Goal: Navigation & Orientation: Find specific page/section

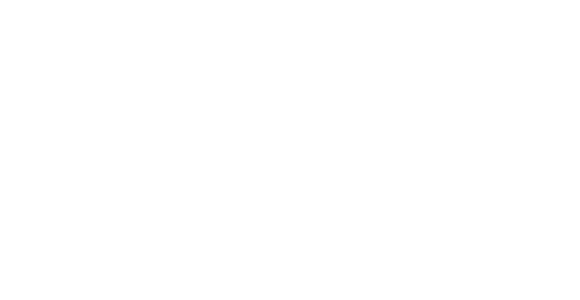
select select "+55"
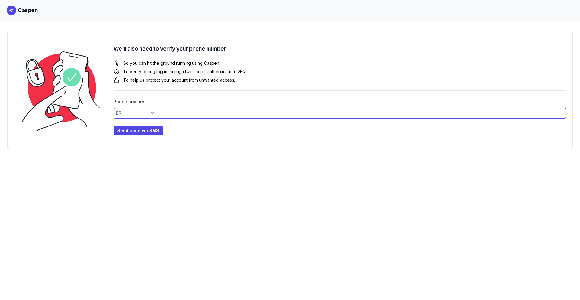
click at [150, 112] on input at bounding box center [340, 113] width 453 height 11
type input "11997357699"
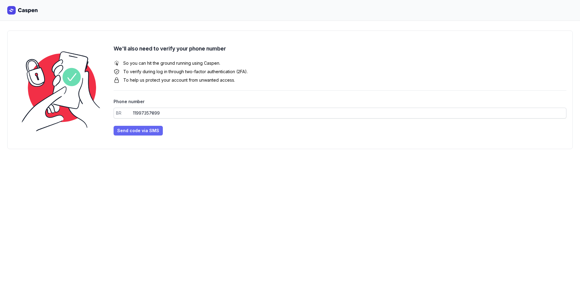
click at [135, 130] on span "Send code via SMS" at bounding box center [138, 130] width 42 height 7
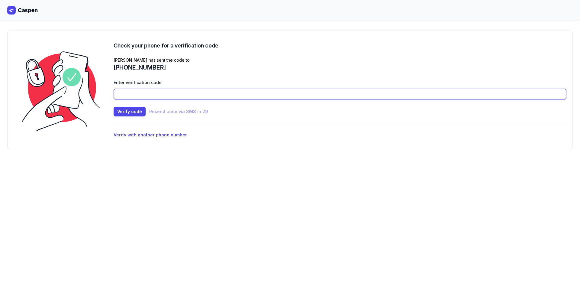
click at [186, 95] on input at bounding box center [340, 94] width 453 height 11
type input "1966"
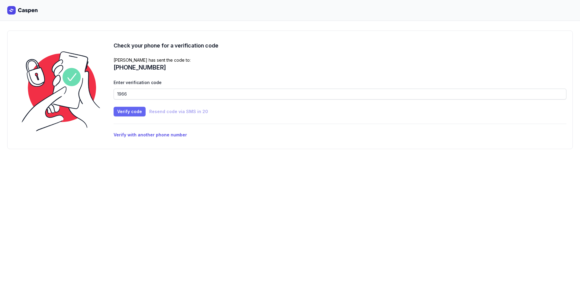
click at [131, 108] on span "Verify code" at bounding box center [129, 111] width 25 height 7
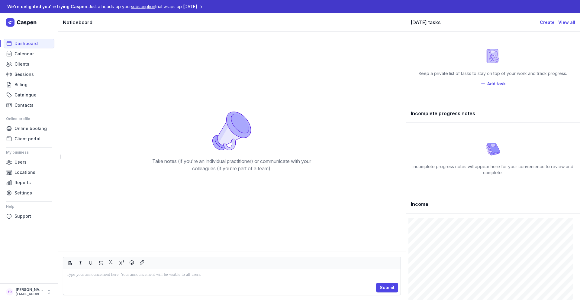
scroll to position [6, 0]
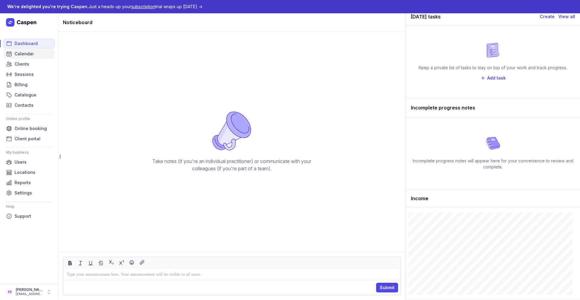
click at [37, 54] on link "Calendar" at bounding box center [29, 54] width 51 height 10
click at [32, 54] on span "Calendar" at bounding box center [24, 53] width 19 height 7
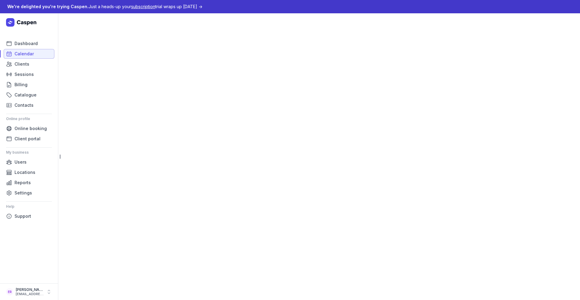
click at [32, 53] on span "Calendar" at bounding box center [24, 53] width 19 height 7
select select "week"
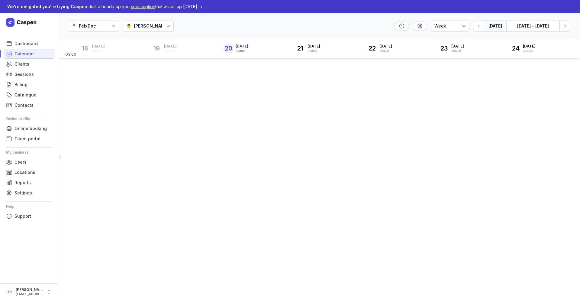
click at [165, 24] on icon at bounding box center [168, 26] width 6 height 6
click at [191, 25] on div "📍 FelxDoc 👨‍⚕️ [PERSON_NAME] Day 3 days Work week Week [DATE] [DATE] - [DATE] N…" at bounding box center [319, 26] width 522 height 26
click at [26, 65] on span "Clients" at bounding box center [22, 63] width 15 height 7
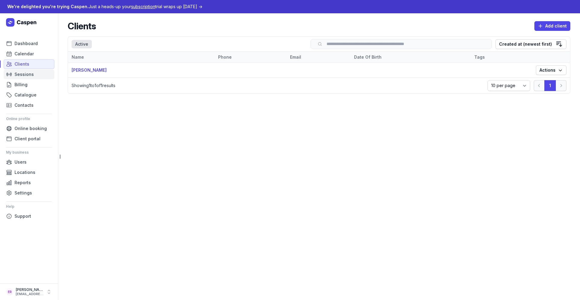
click at [24, 72] on span "Sessions" at bounding box center [24, 74] width 19 height 7
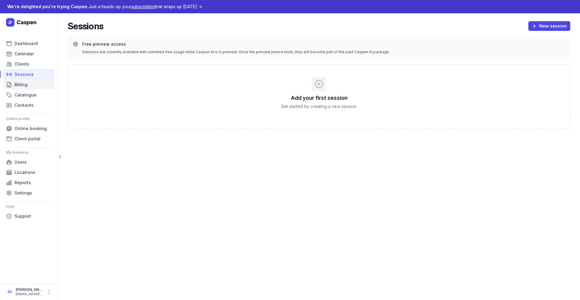
click at [21, 82] on span "Billing" at bounding box center [21, 84] width 13 height 7
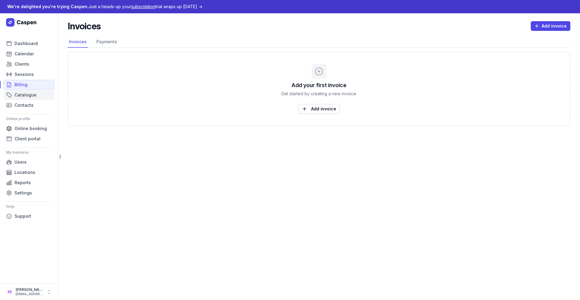
click at [27, 94] on span "Catalogue" at bounding box center [26, 94] width 22 height 7
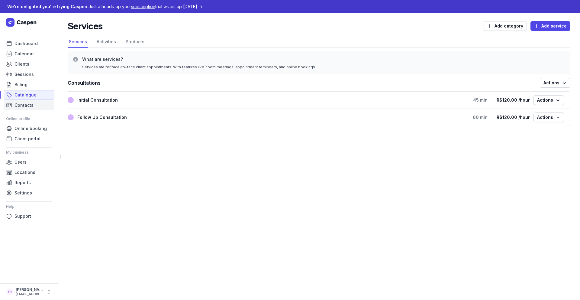
click at [24, 103] on span "Contacts" at bounding box center [24, 105] width 19 height 7
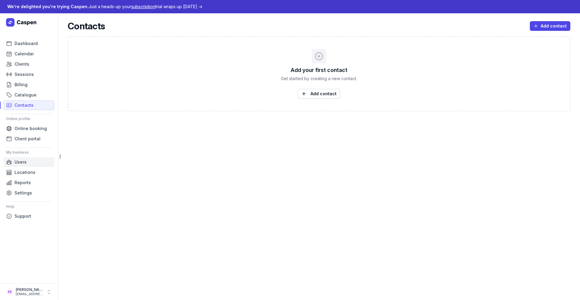
click at [22, 163] on span "Users" at bounding box center [21, 161] width 12 height 7
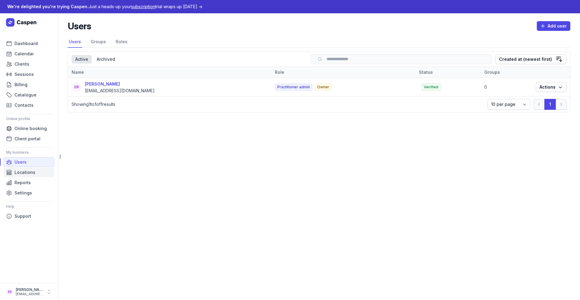
click at [26, 175] on span "Locations" at bounding box center [25, 172] width 21 height 7
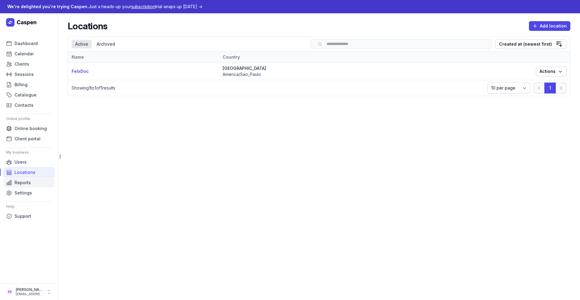
click at [26, 185] on span "Reports" at bounding box center [23, 182] width 16 height 7
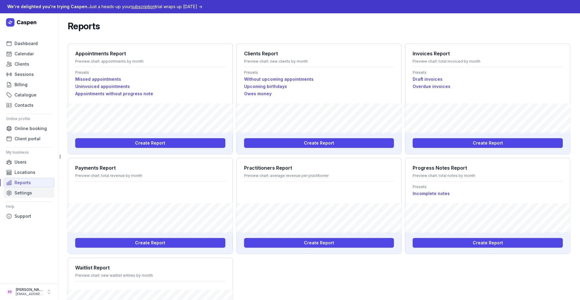
click at [27, 191] on span "Settings" at bounding box center [24, 192] width 18 height 7
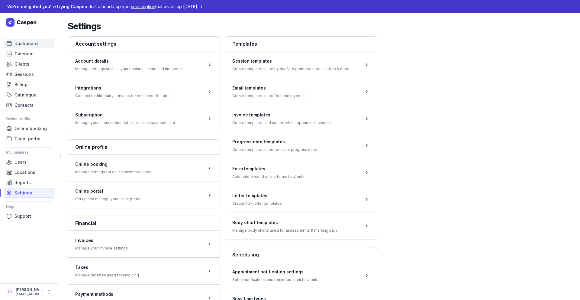
click at [29, 43] on span "Dashboard" at bounding box center [26, 43] width 23 height 7
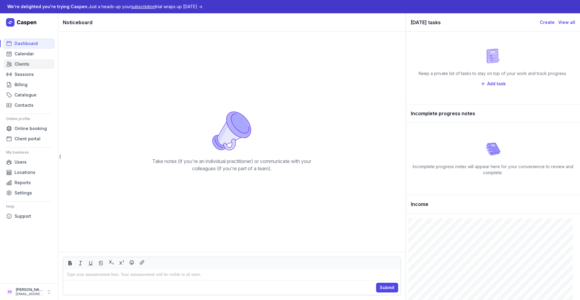
click at [27, 62] on span "Clients" at bounding box center [22, 63] width 15 height 7
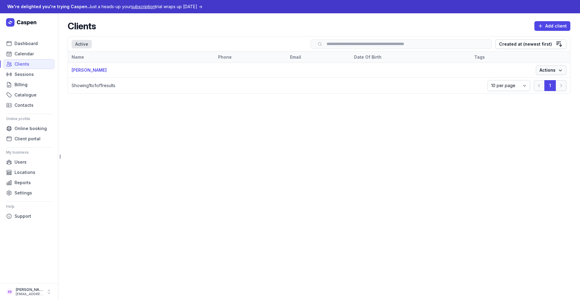
click at [551, 71] on span "Actions" at bounding box center [551, 69] width 23 height 7
click at [533, 81] on link "View" at bounding box center [533, 82] width 68 height 8
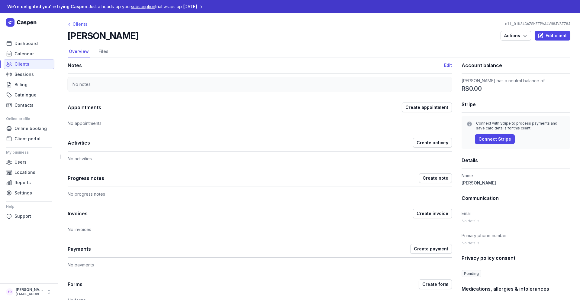
click at [84, 22] on div "Clients" at bounding box center [78, 24] width 20 height 7
